Goal: Information Seeking & Learning: Find specific fact

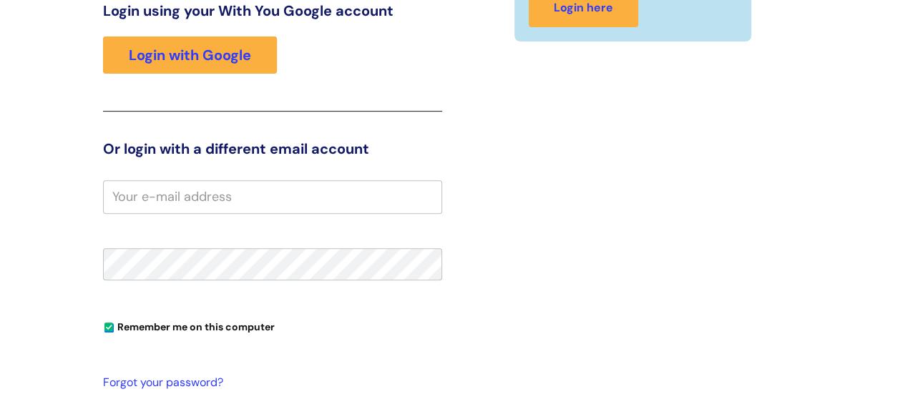
scroll to position [219, 0]
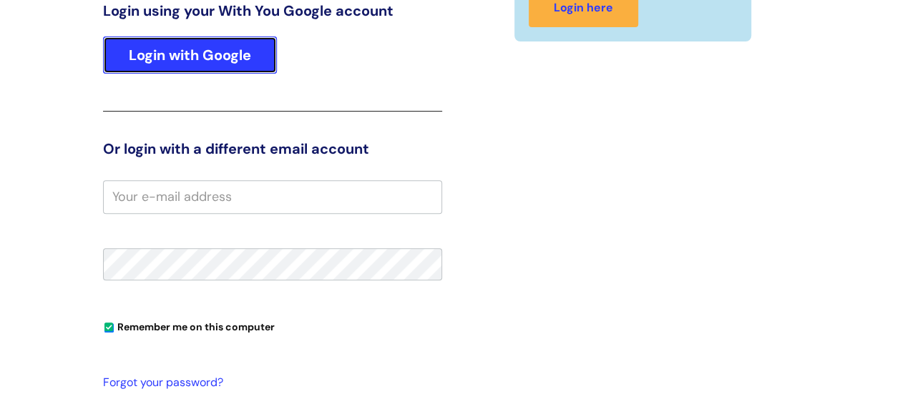
click at [209, 65] on link "Login with Google" at bounding box center [190, 54] width 174 height 37
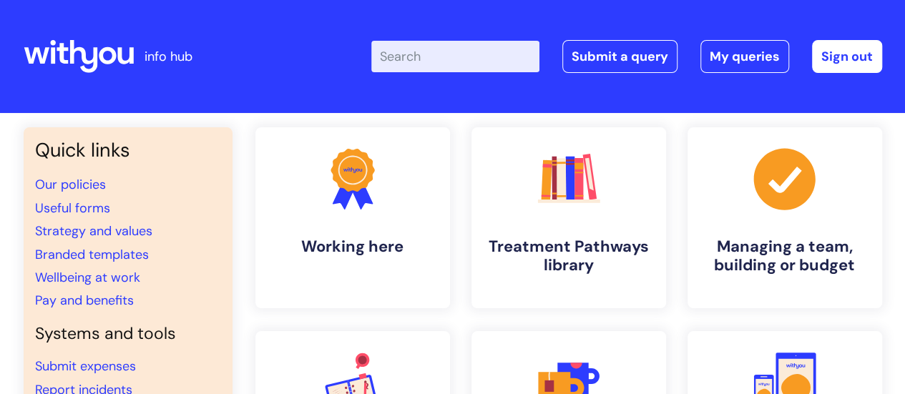
click at [458, 47] on input "Enter your search term here..." at bounding box center [455, 56] width 168 height 31
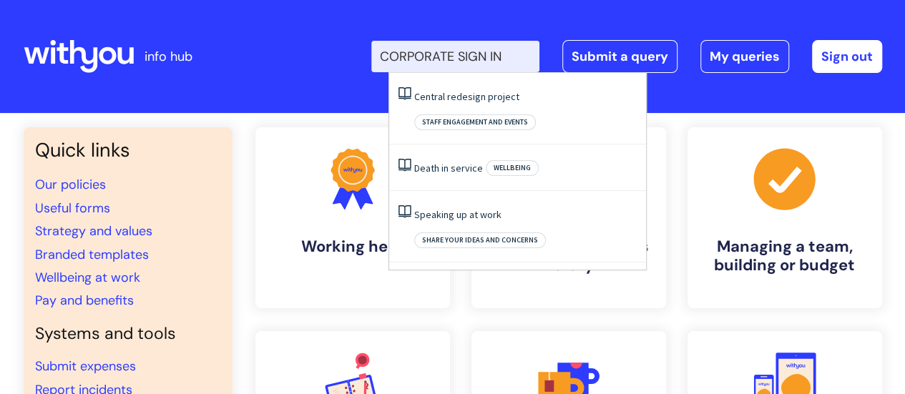
type input "CORPORATE SIGN IN"
click button "Search" at bounding box center [0, 0] width 0 height 0
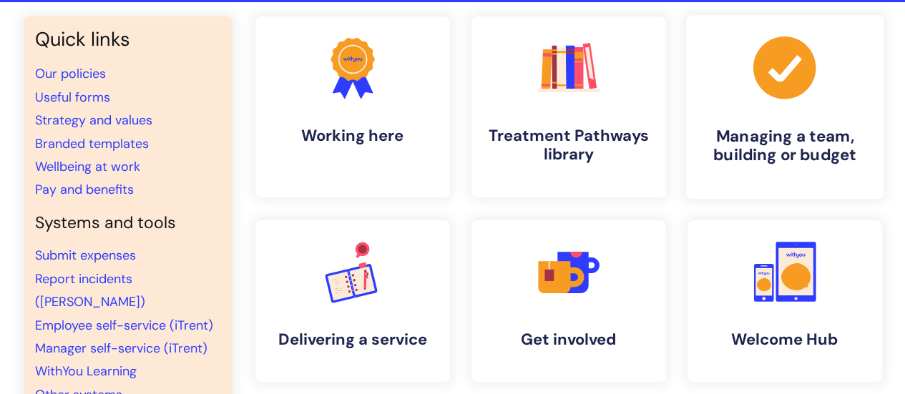
scroll to position [215, 0]
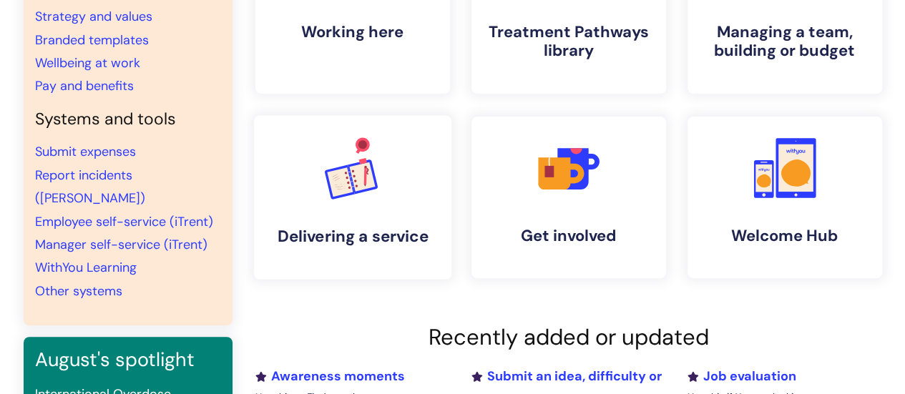
click at [364, 182] on rect at bounding box center [362, 176] width 26 height 29
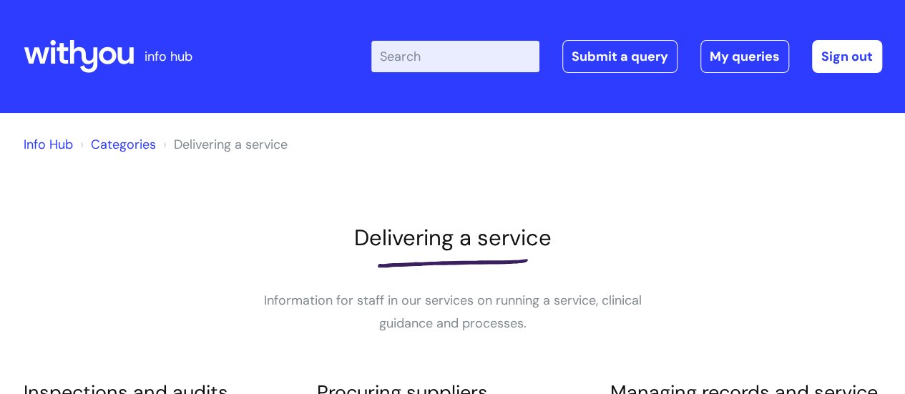
click at [415, 62] on input "Enter your search term here..." at bounding box center [455, 56] width 168 height 31
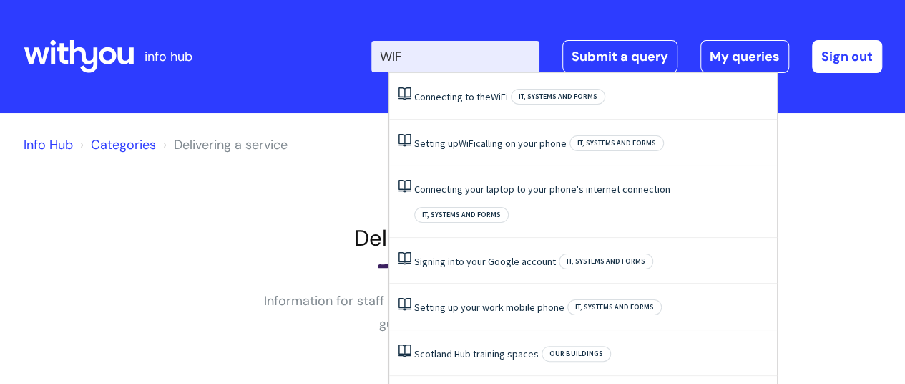
type input "WIFI"
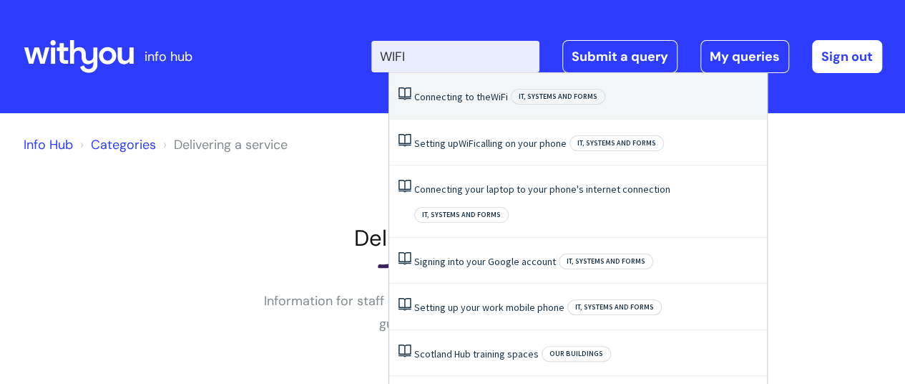
click at [451, 99] on link "Connecting to the WiFi" at bounding box center [461, 96] width 94 height 13
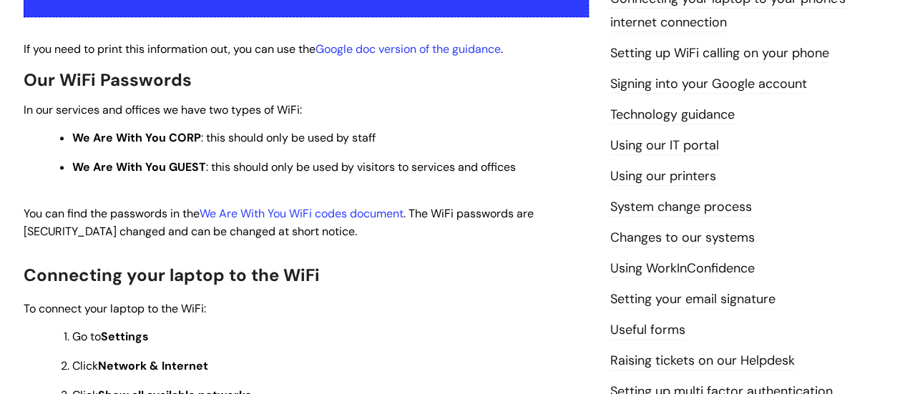
scroll to position [358, 0]
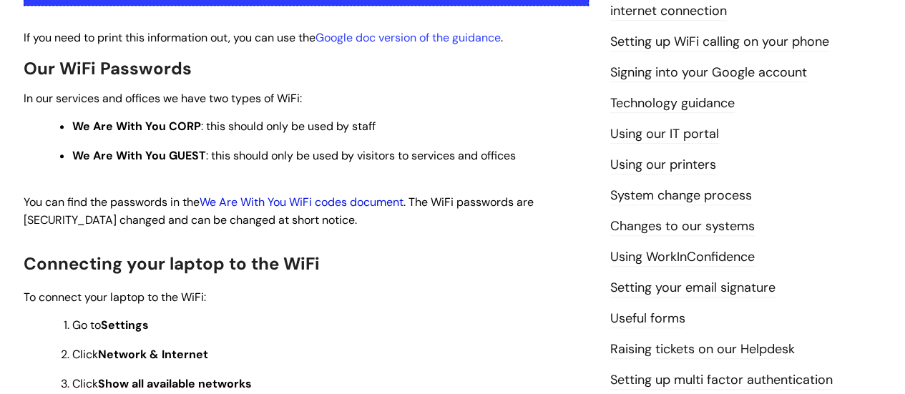
click at [277, 204] on link "We Are With You WiFi codes document" at bounding box center [302, 202] width 204 height 15
